Goal: Find specific page/section: Find specific page/section

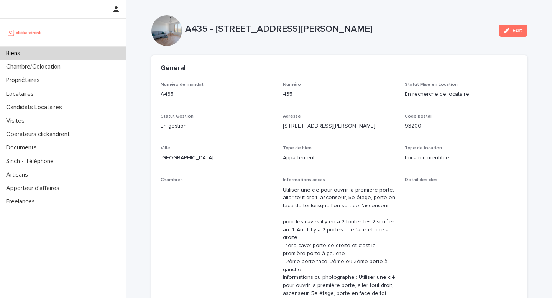
click at [24, 44] on div at bounding box center [63, 33] width 126 height 28
click at [27, 46] on div at bounding box center [63, 33] width 126 height 28
click at [29, 53] on div "Biens" at bounding box center [63, 53] width 126 height 13
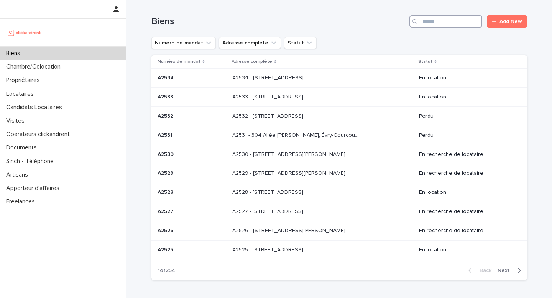
click at [431, 25] on input "Search" at bounding box center [445, 21] width 73 height 12
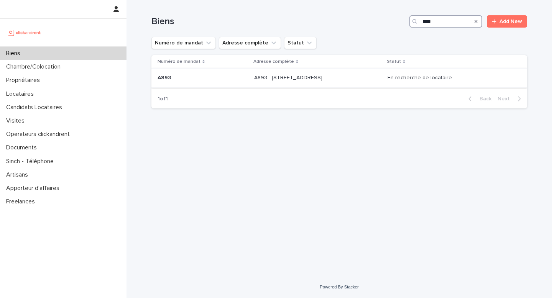
type input "****"
click at [324, 78] on p "A893 - [STREET_ADDRESS]" at bounding box center [289, 77] width 70 height 8
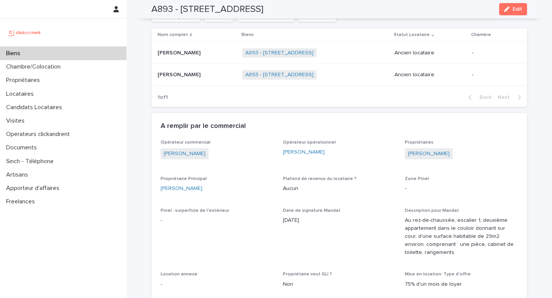
scroll to position [333, 0]
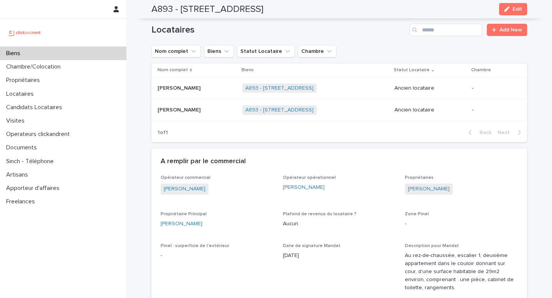
click at [183, 113] on p "[PERSON_NAME]" at bounding box center [179, 109] width 44 height 8
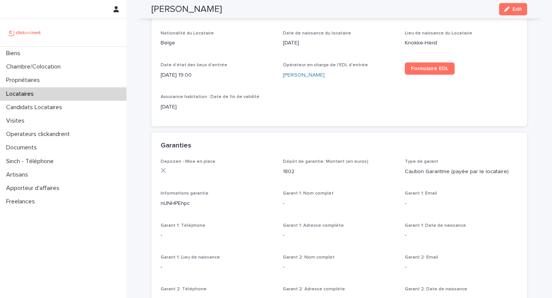
scroll to position [345, 0]
